Goal: Task Accomplishment & Management: Manage account settings

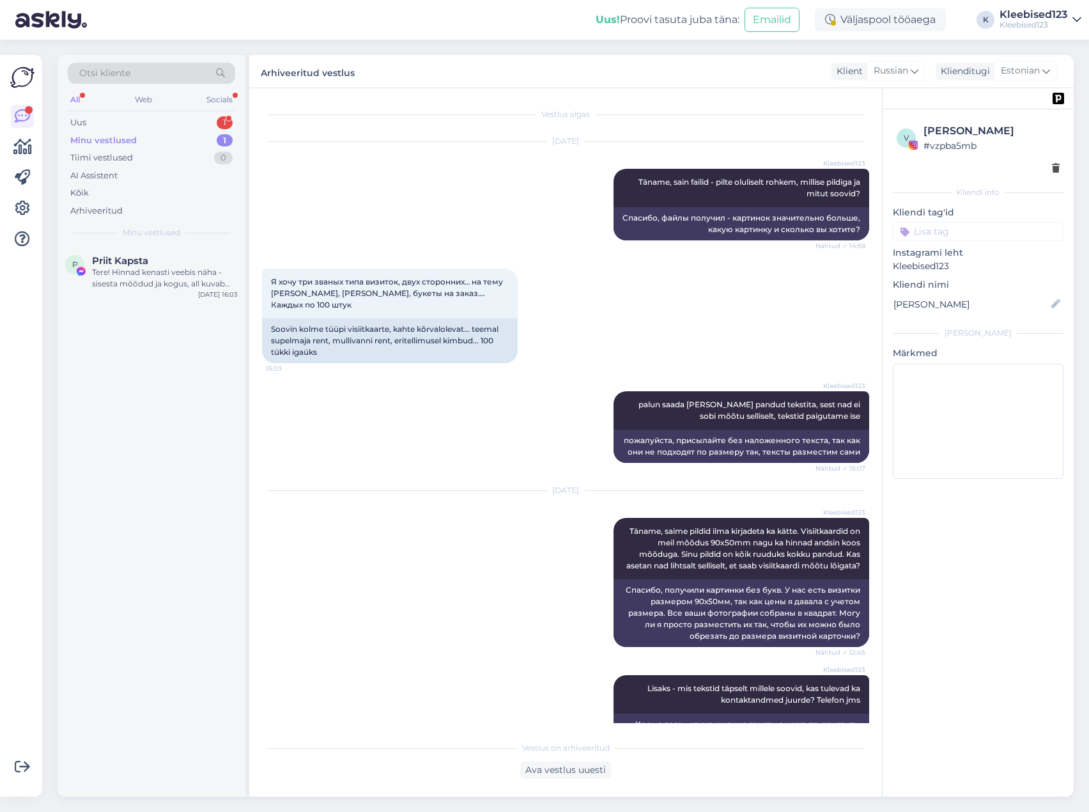
scroll to position [10187, 0]
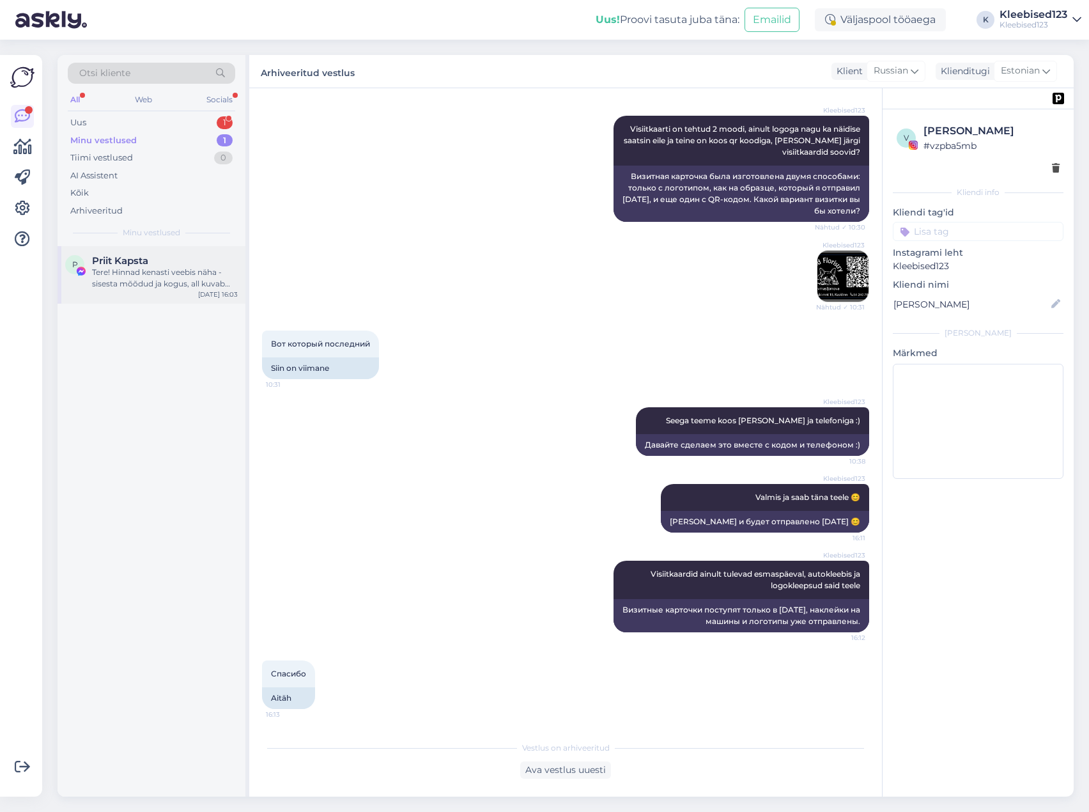
click at [160, 272] on div "Tere! Hinnad kenasti veebis näha - sisesta mõõdud ja kogus, all kuvab kohe" at bounding box center [165, 278] width 146 height 23
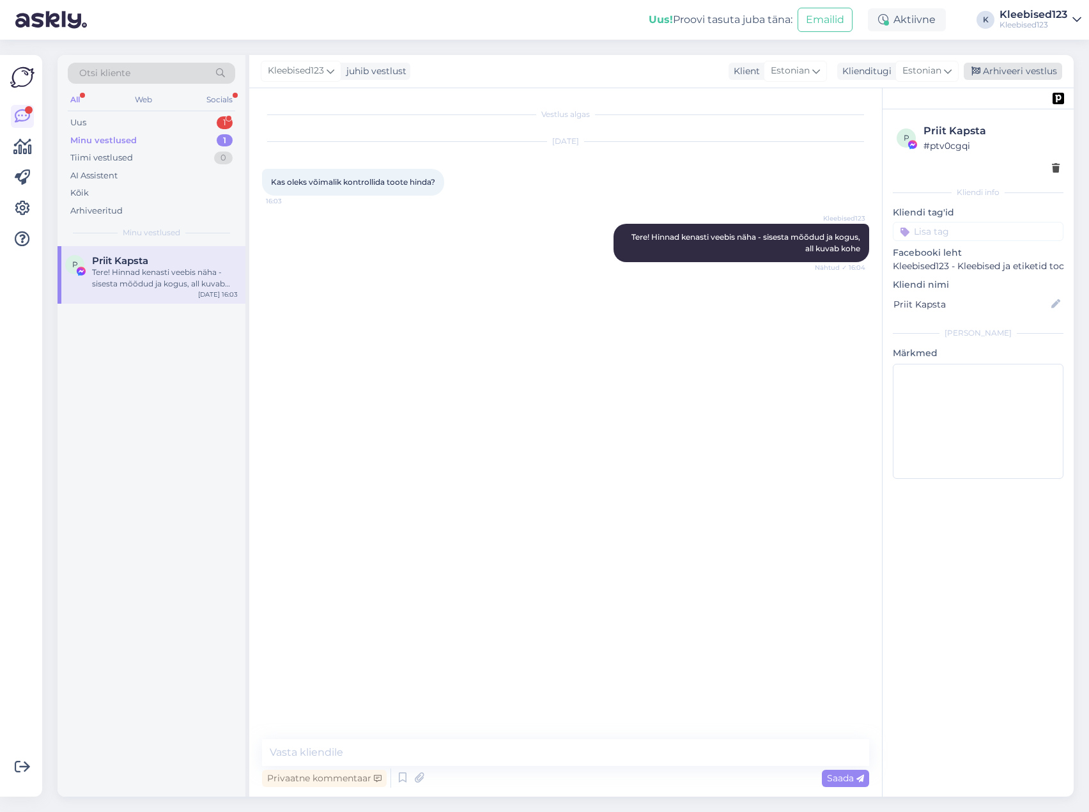
click at [991, 70] on div "Arhiveeri vestlus" at bounding box center [1013, 71] width 98 height 17
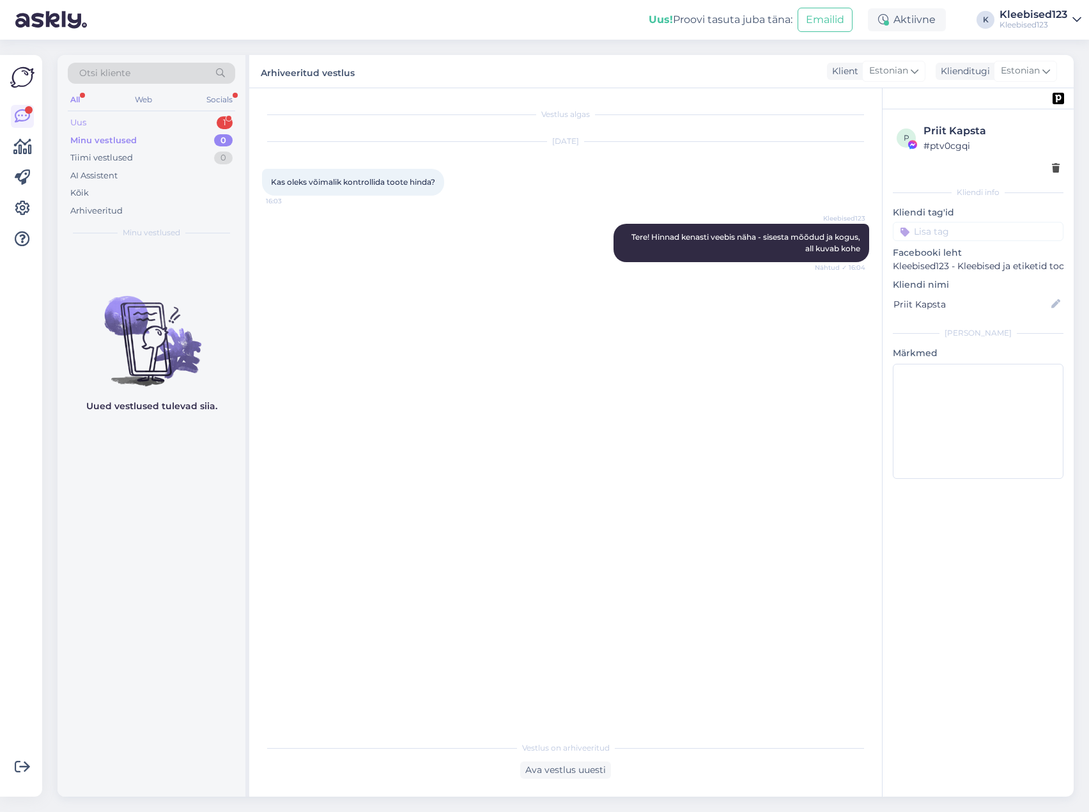
click at [183, 120] on div "Uus 1" at bounding box center [151, 123] width 167 height 18
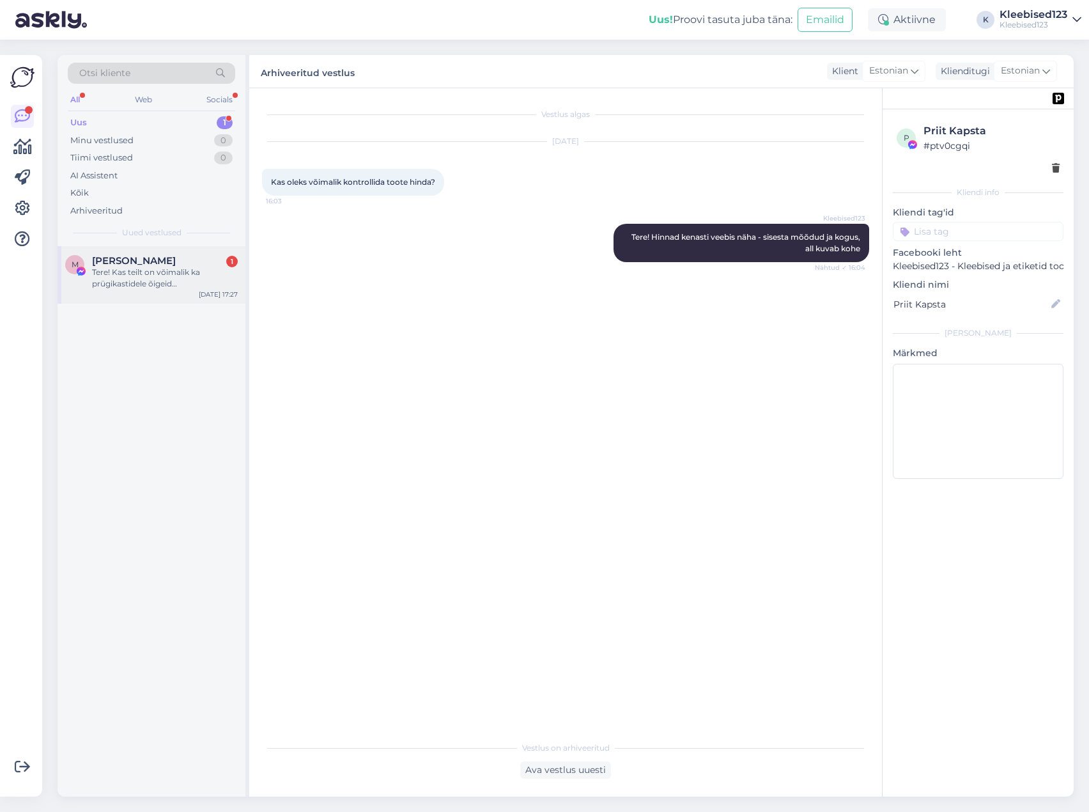
click at [140, 261] on span "Maris Linaste" at bounding box center [134, 261] width 84 height 12
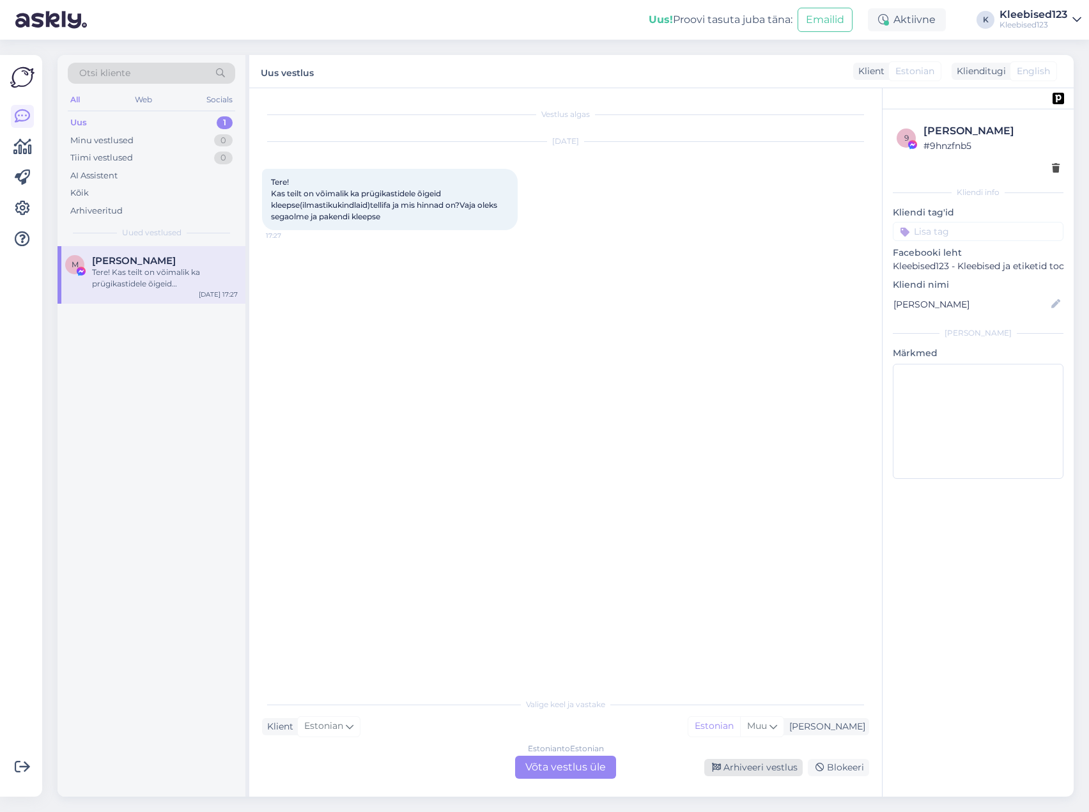
click at [745, 765] on div "Arhiveeri vestlus" at bounding box center [753, 767] width 98 height 17
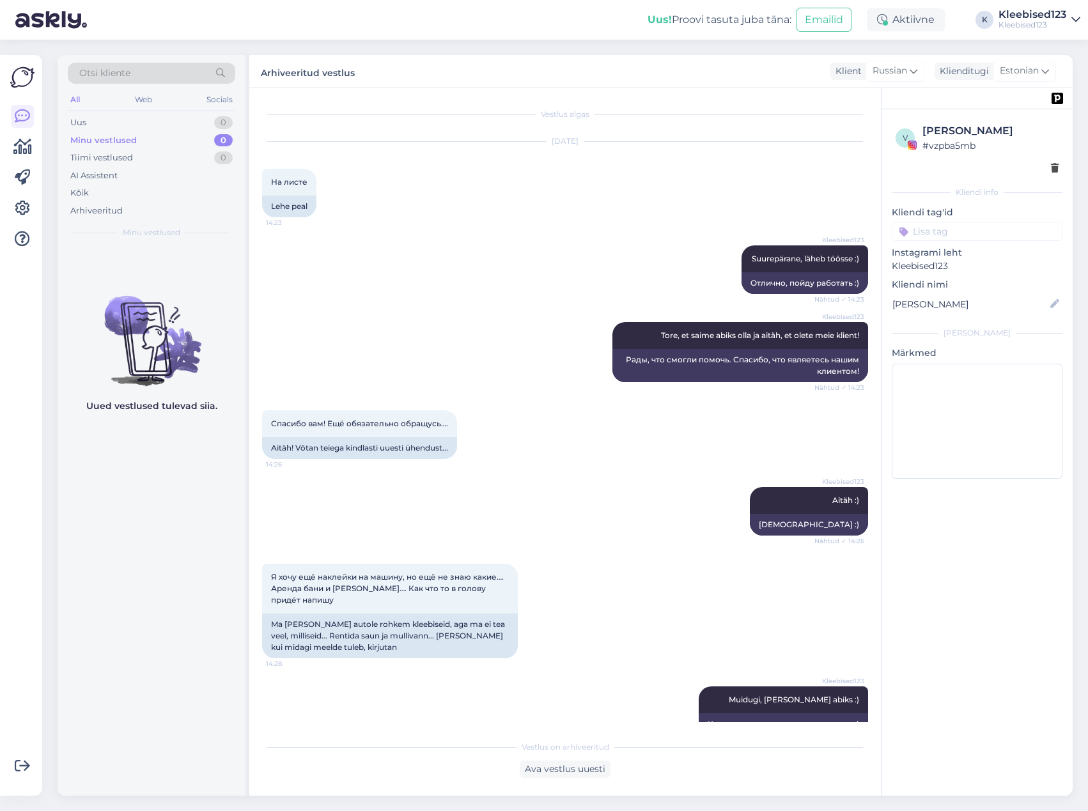
scroll to position [11732, 0]
